Goal: Task Accomplishment & Management: Use online tool/utility

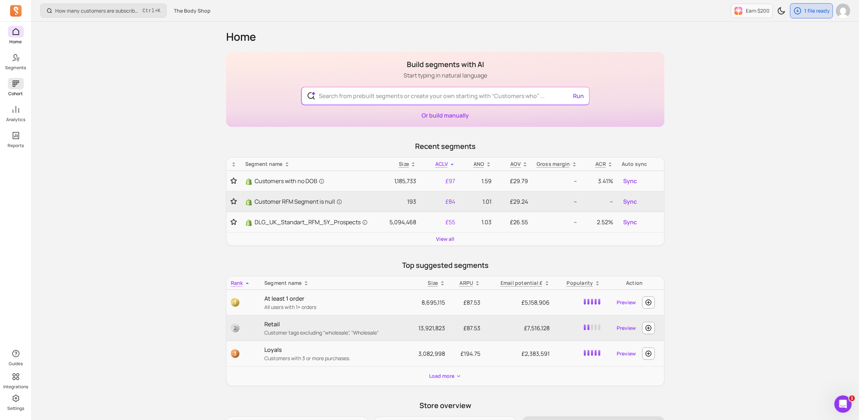
click at [12, 90] on link "Cohort" at bounding box center [15, 87] width 31 height 19
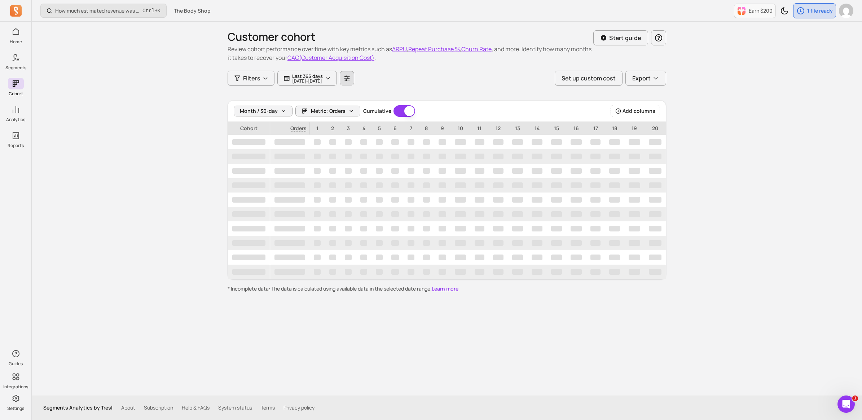
click at [350, 77] on icon "button" at bounding box center [347, 78] width 6 height 6
click at [358, 120] on p "Display price" at bounding box center [347, 120] width 35 height 9
